Goal: Find specific page/section: Find specific page/section

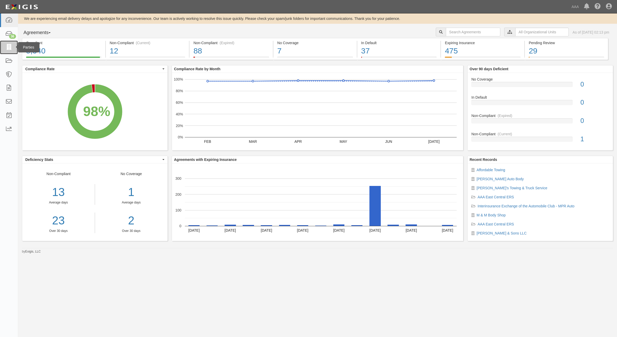
click at [11, 46] on icon at bounding box center [8, 47] width 7 height 6
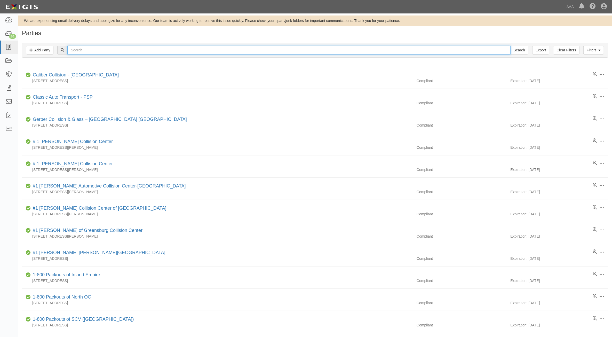
click at [98, 47] on input "text" at bounding box center [288, 50] width 443 height 9
type input "5 Star"
click at [510, 46] on input "Search" at bounding box center [519, 50] width 18 height 9
